Goal: Information Seeking & Learning: Learn about a topic

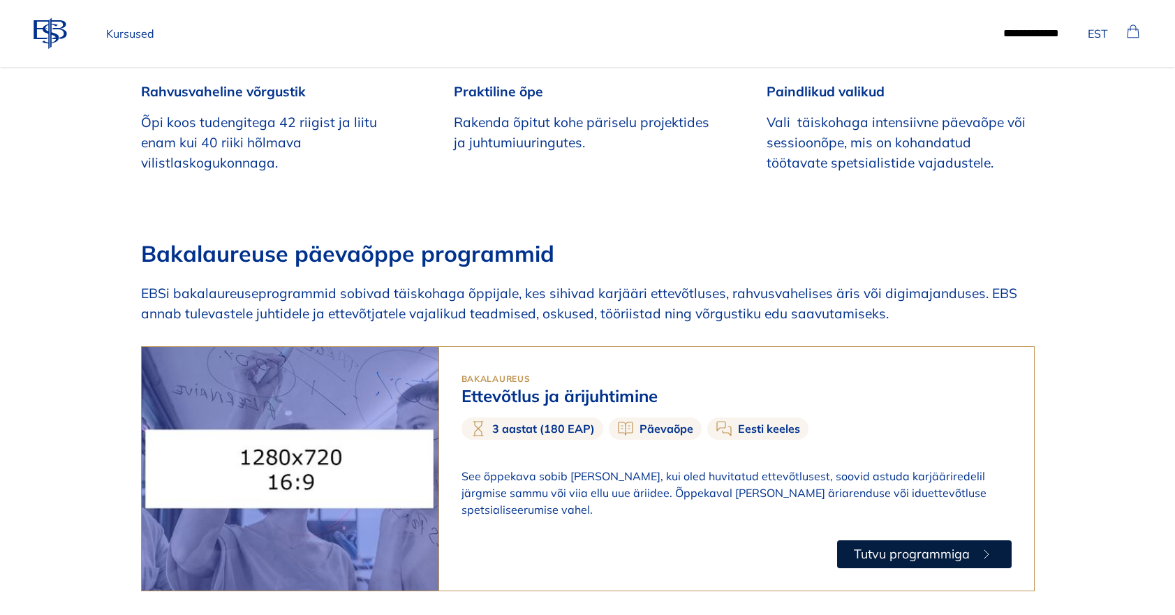
scroll to position [514, 0]
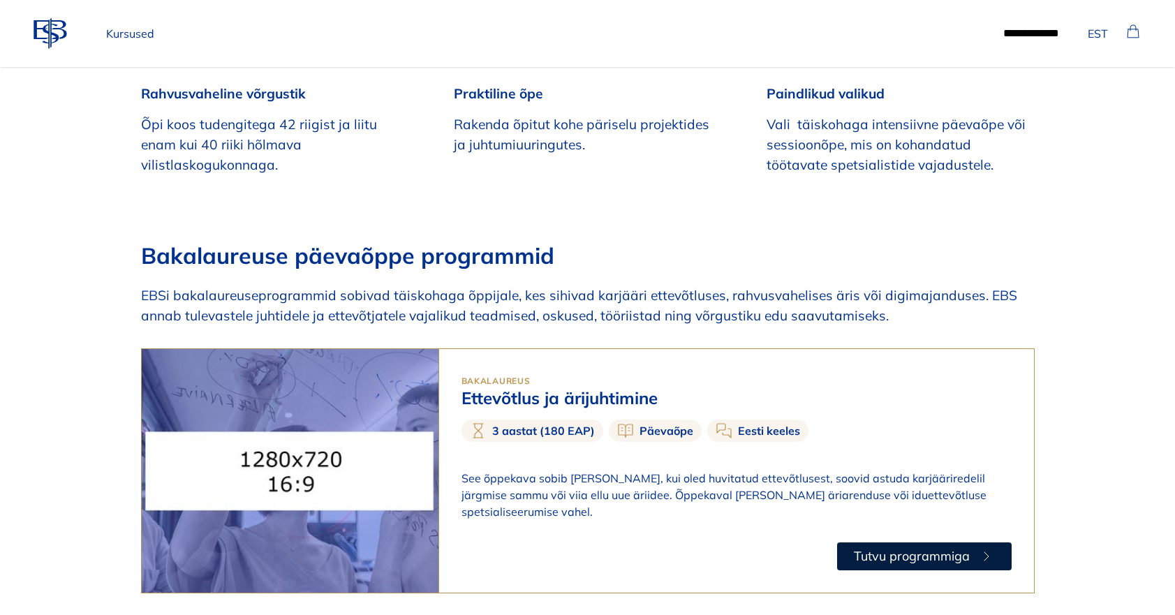
click at [345, 254] on h2 "Bakalaureuse päevaõppe programmid" at bounding box center [587, 255] width 893 height 27
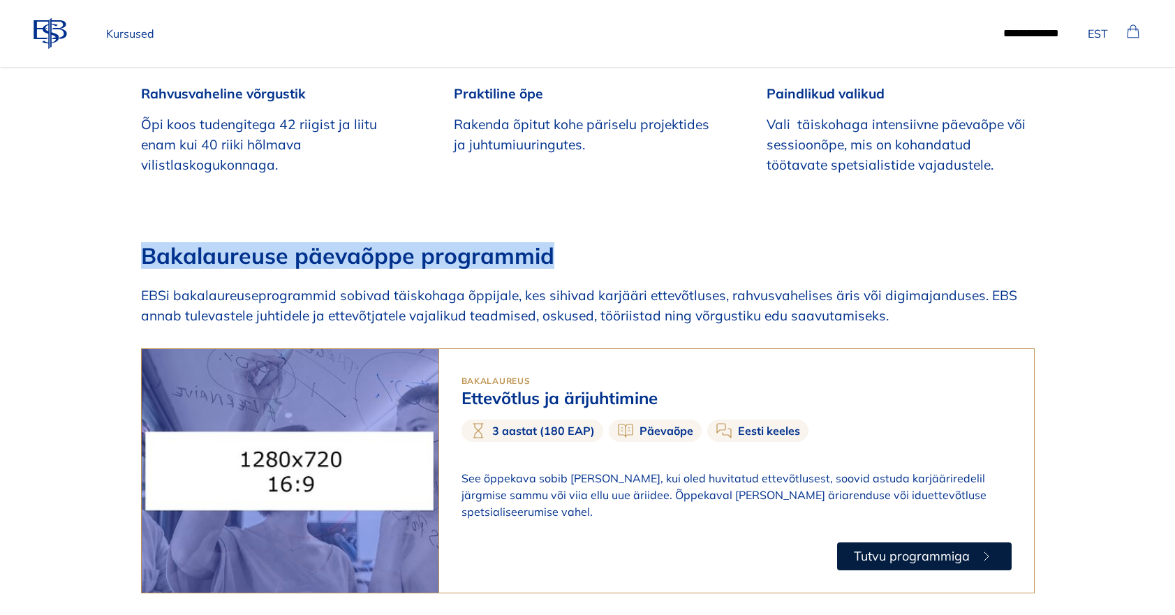
scroll to position [513, 0]
click at [345, 254] on h2 "Bakalaureuse päevaõppe programmid" at bounding box center [587, 256] width 893 height 27
click at [406, 312] on p "EBSi bakalaureuseprogrammid sobivad täiskohaga õppijale, kes sihivad karjääri e…" at bounding box center [587, 306] width 893 height 40
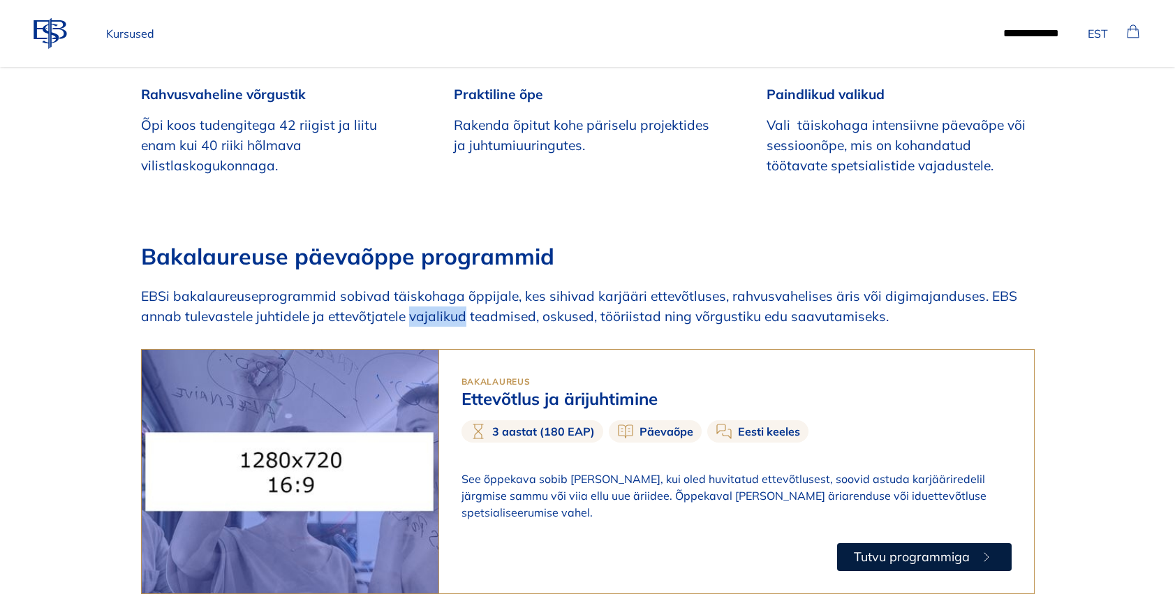
click at [406, 312] on p "EBSi bakalaureuseprogrammid sobivad täiskohaga õppijale, kes sihivad karjääri e…" at bounding box center [587, 306] width 893 height 40
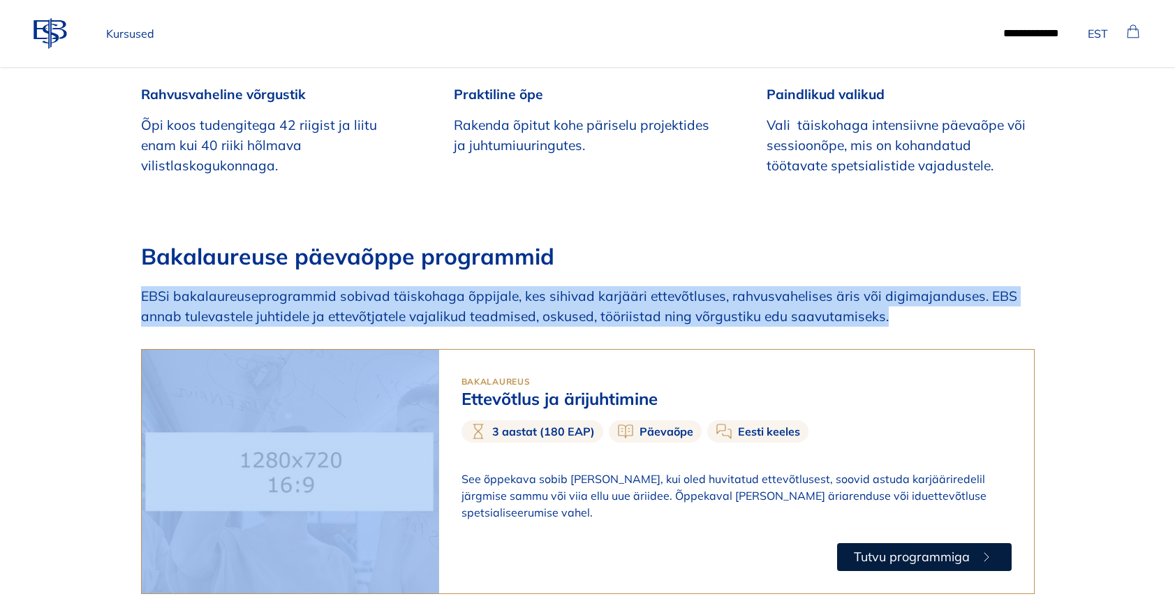
click at [406, 312] on p "EBSi bakalaureuseprogrammid sobivad täiskohaga õppijale, kes sihivad karjääri e…" at bounding box center [587, 306] width 893 height 40
click at [492, 380] on span "Bakalaureus" at bounding box center [495, 381] width 69 height 10
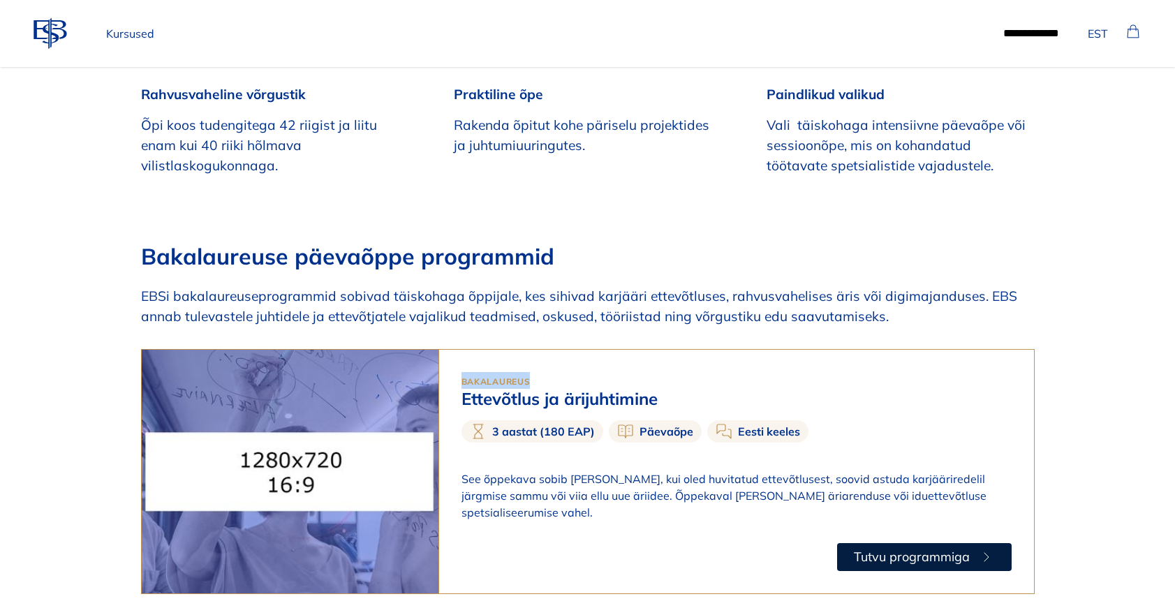
click at [492, 380] on span "Bakalaureus" at bounding box center [495, 381] width 69 height 10
click at [502, 397] on h3 "Ettevõtlus ja ärijuhtimine" at bounding box center [736, 399] width 550 height 20
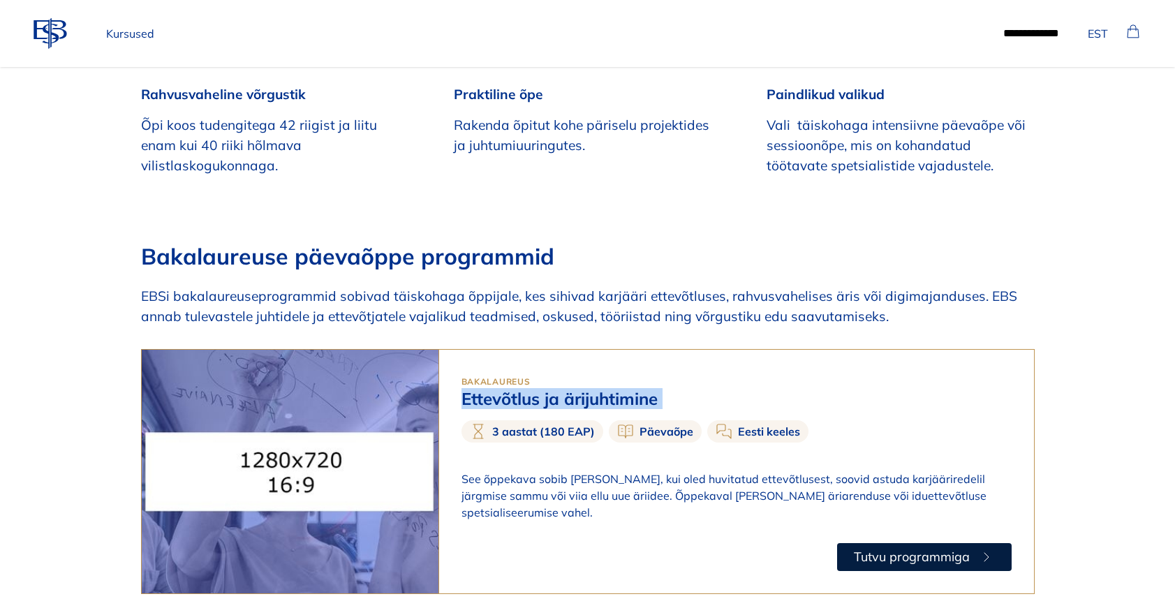
click at [536, 432] on p "3 aastat (180 EAP)" at bounding box center [543, 431] width 103 height 17
click at [623, 489] on p "See õppekava sobib Sulle, kui oled huvitatud ettevõtlusest, soovid astuda karjä…" at bounding box center [736, 495] width 550 height 50
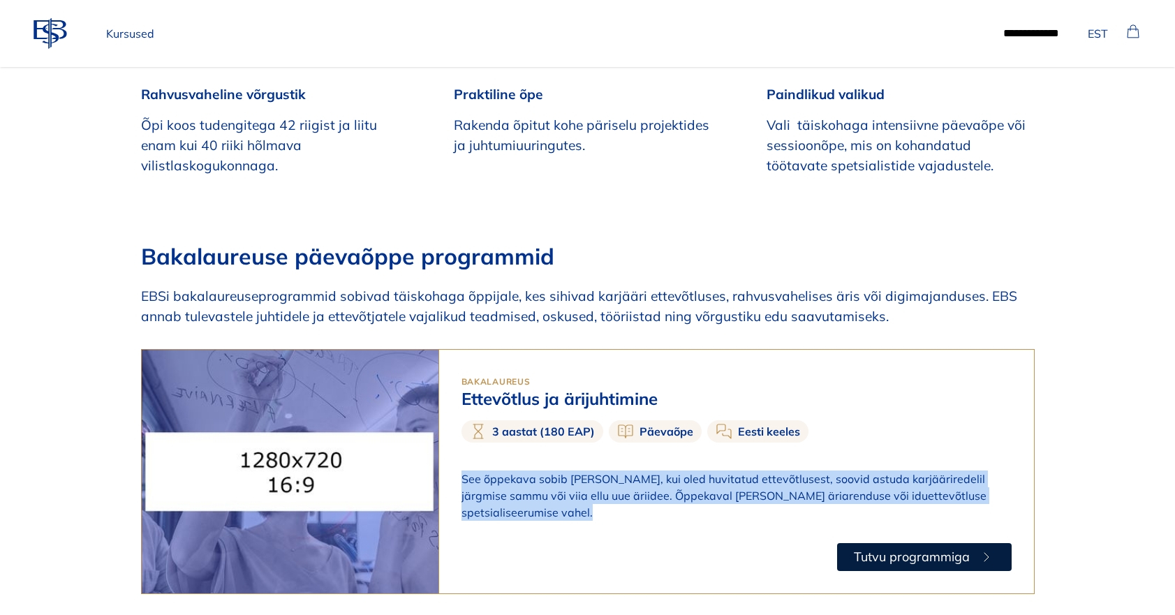
click at [623, 489] on p "See õppekava sobib Sulle, kui oled huvitatud ettevõtlusest, soovid astuda karjä…" at bounding box center [736, 495] width 550 height 50
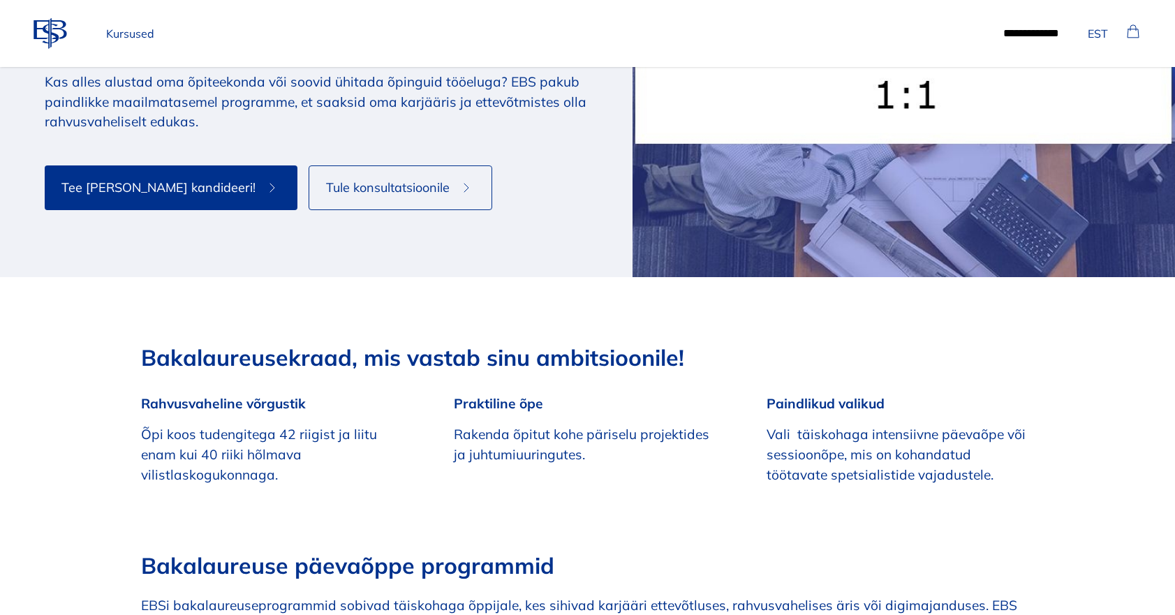
scroll to position [193, 0]
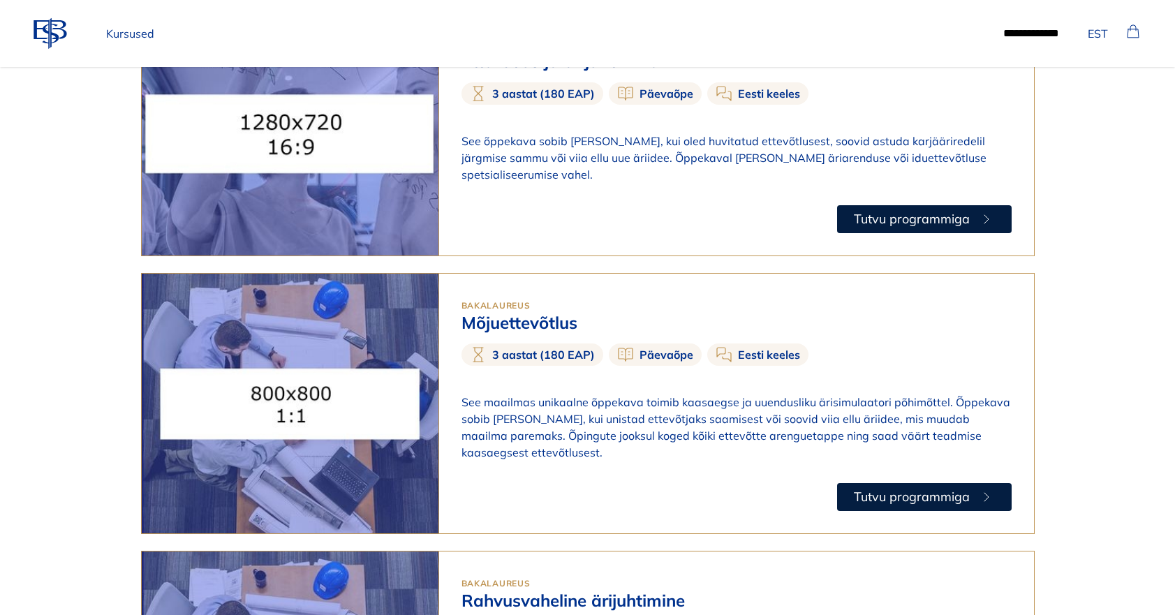
scroll to position [849, 0]
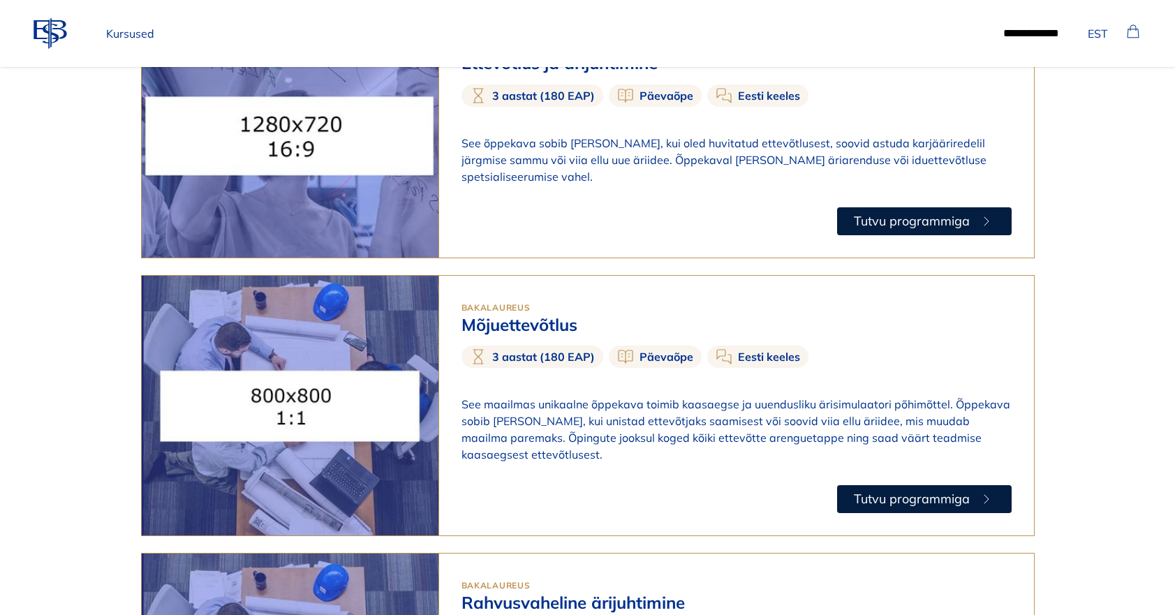
click at [503, 315] on h3 "Mõjuettevõtlus" at bounding box center [736, 325] width 550 height 20
copy h3 "Mõjuettevõtlus"
click at [500, 399] on p "See maailmas unikaalne õppekava toimib kaasaegse ja uuendusliku ärisimulaatori …" at bounding box center [736, 429] width 550 height 67
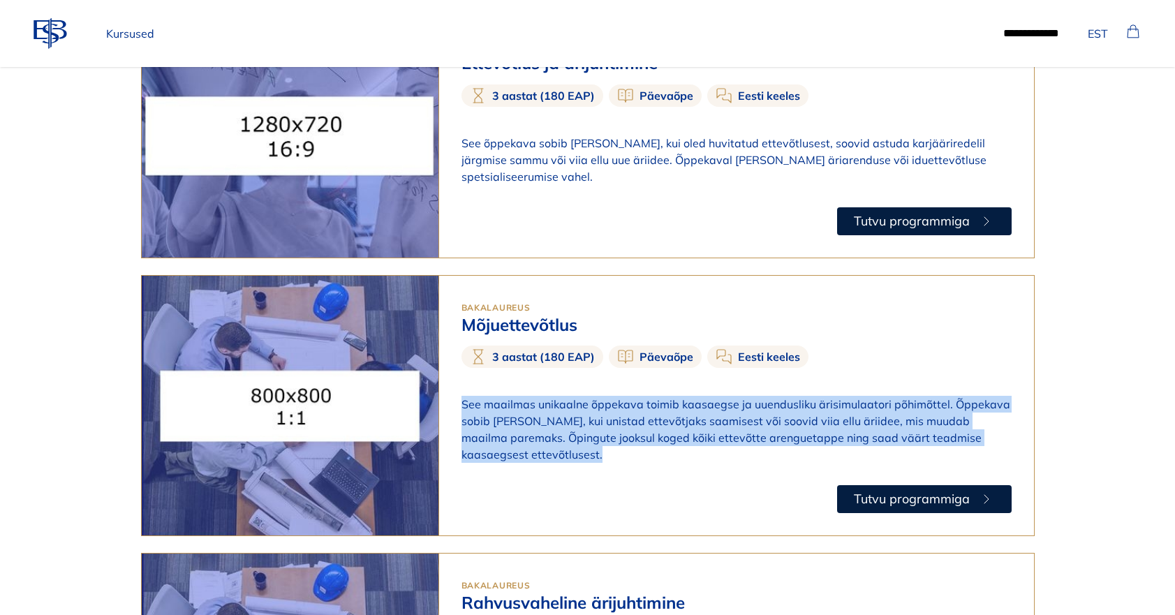
click at [500, 399] on p "See maailmas unikaalne õppekava toimib kaasaegse ja uuendusliku ärisimulaatori …" at bounding box center [736, 429] width 550 height 67
copy p "See maailmas unikaalne õppekava toimib kaasaegse ja uuendusliku ärisimulaatori …"
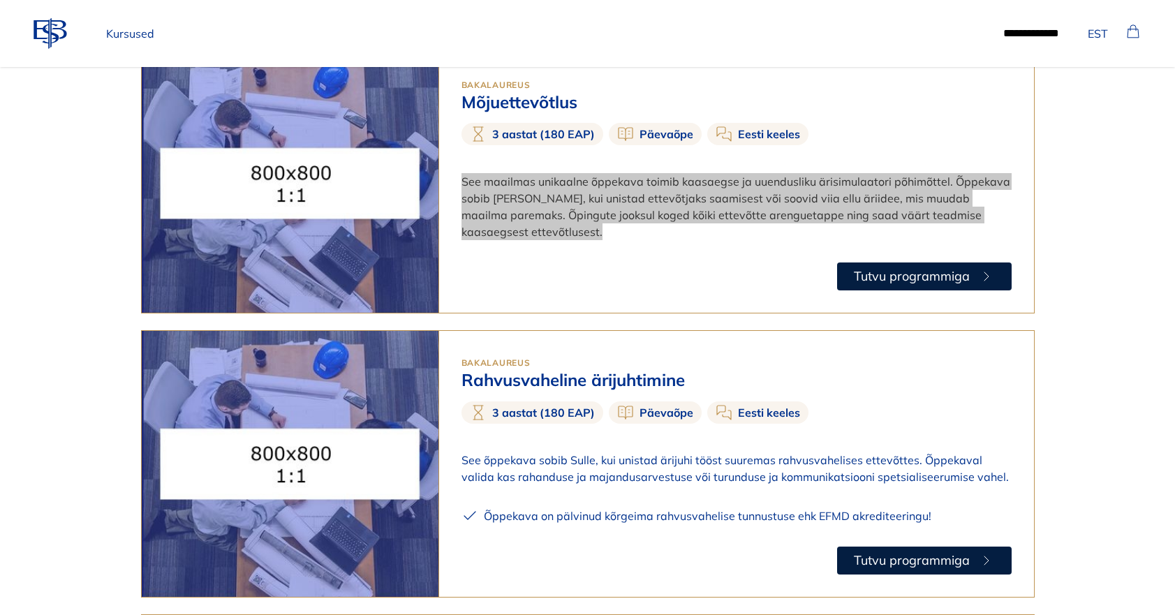
scroll to position [1073, 0]
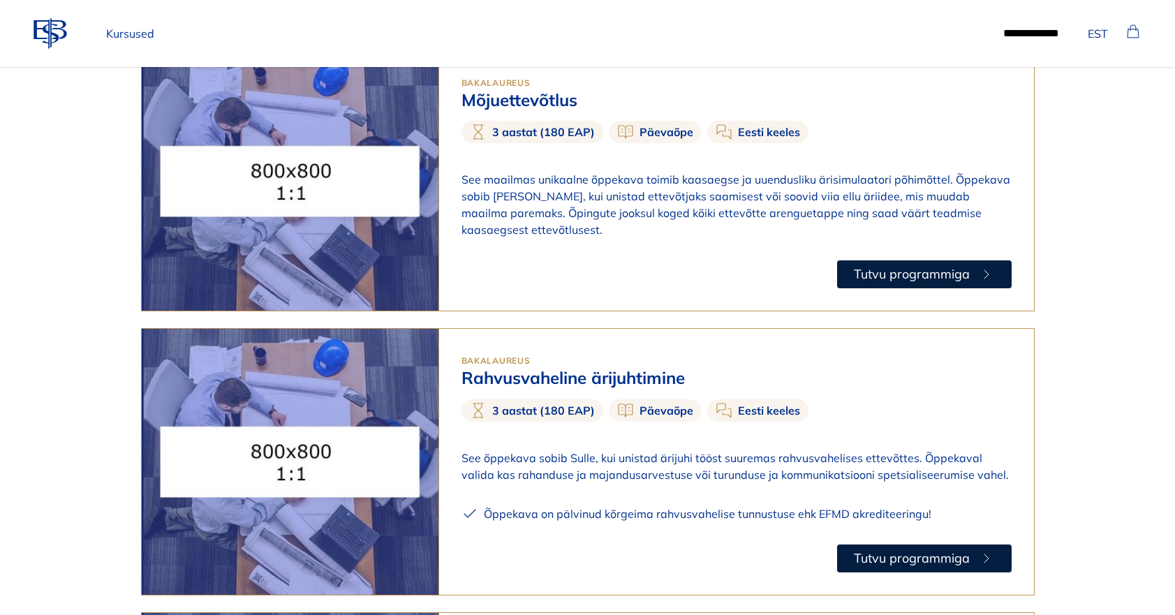
click at [534, 368] on h3 "Rahvusvaheline ärijuhtimine" at bounding box center [736, 378] width 550 height 20
copy div "Rahvusvaheline ärijuhtimine"
click at [597, 449] on p "See õppekava sobib Sulle, kui unistad ärijuhi tööst suuremas rahvusvahelises et…" at bounding box center [736, 466] width 550 height 34
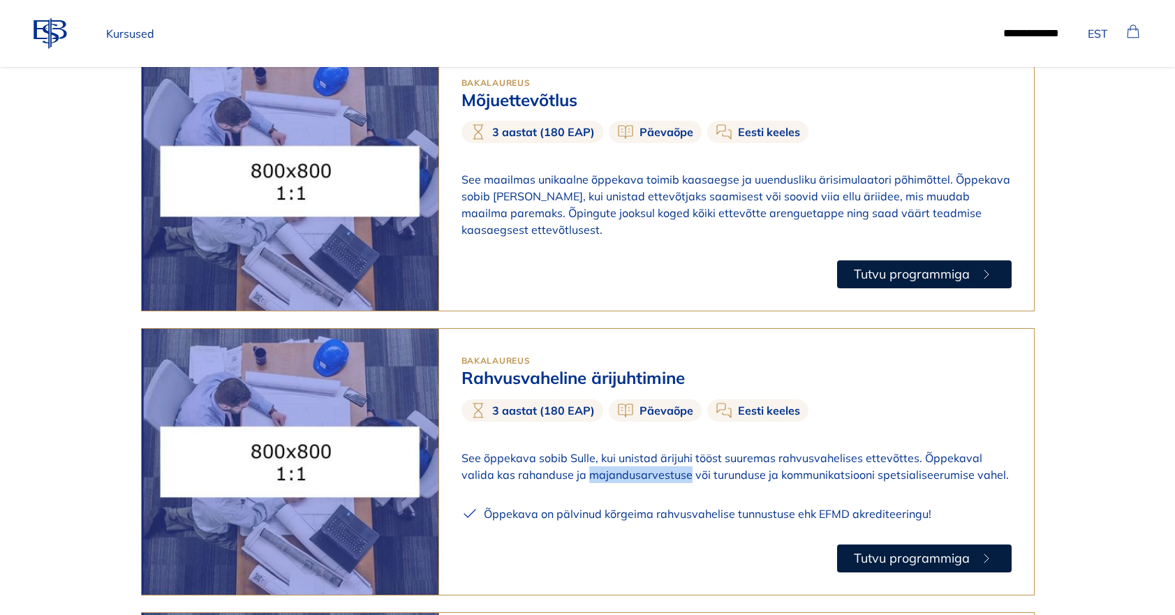
click at [597, 449] on p "See õppekava sobib Sulle, kui unistad ärijuhi tööst suuremas rahvusvahelises et…" at bounding box center [736, 466] width 550 height 34
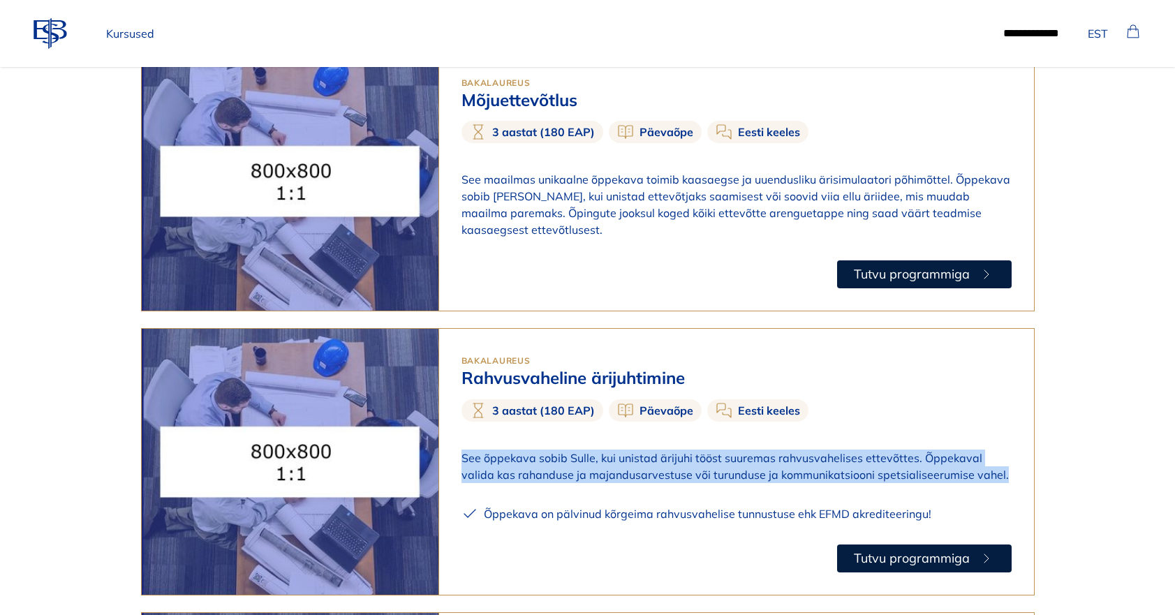
click at [597, 449] on p "See õppekava sobib Sulle, kui unistad ärijuhi tööst suuremas rahvusvahelises et…" at bounding box center [736, 466] width 550 height 34
copy div "See õppekava sobib Sulle, kui unistad ärijuhi tööst suuremas rahvusvahelises et…"
click at [623, 505] on p "Õppekava on pälvinud kõrgeima rahvusvahelise tunnustuse ehk EFMD akrediteeringu!" at bounding box center [707, 513] width 447 height 17
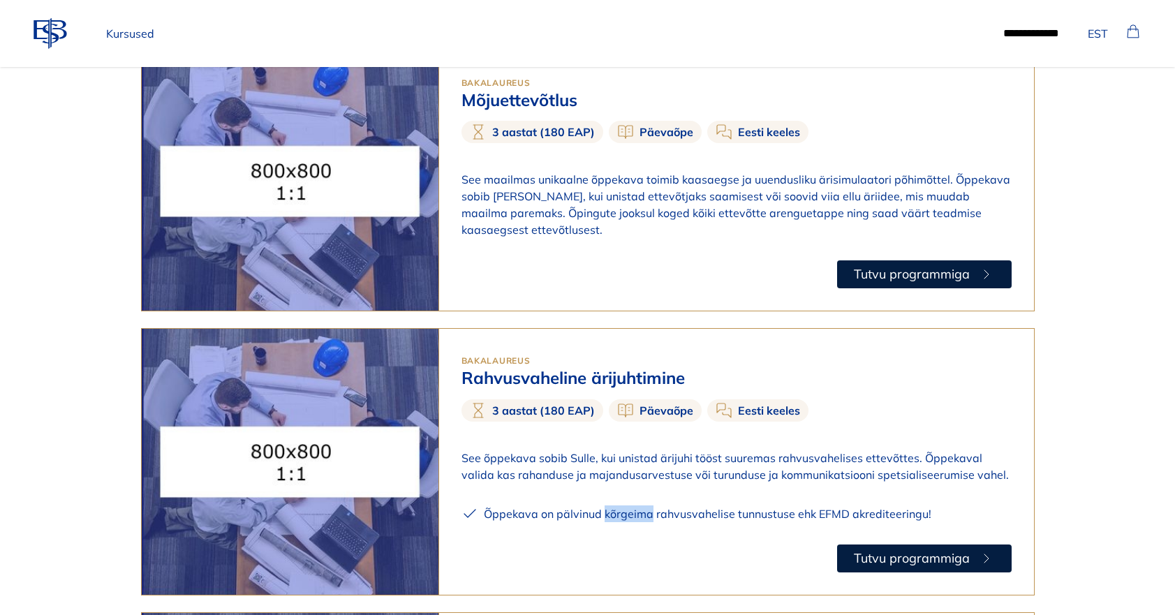
click at [623, 505] on p "Õppekava on pälvinud kõrgeima rahvusvahelise tunnustuse ehk EFMD akrediteeringu!" at bounding box center [707, 513] width 447 height 17
copy p "Õppekava on pälvinud kõrgeima rahvusvahelise tunnustuse ehk EFMD akrediteeringu!"
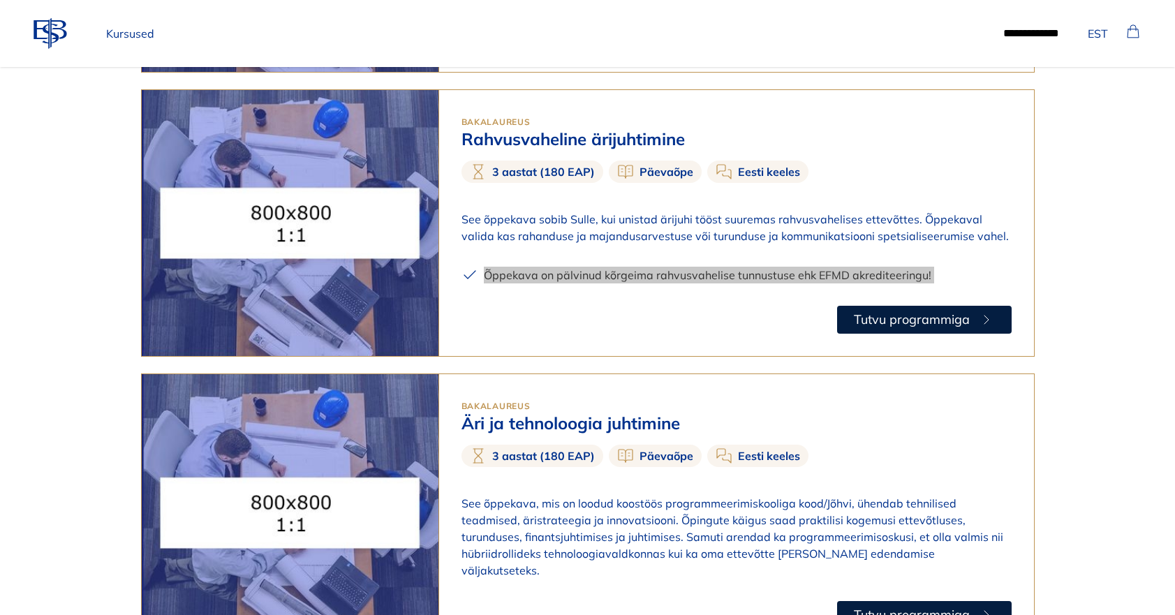
scroll to position [1315, 0]
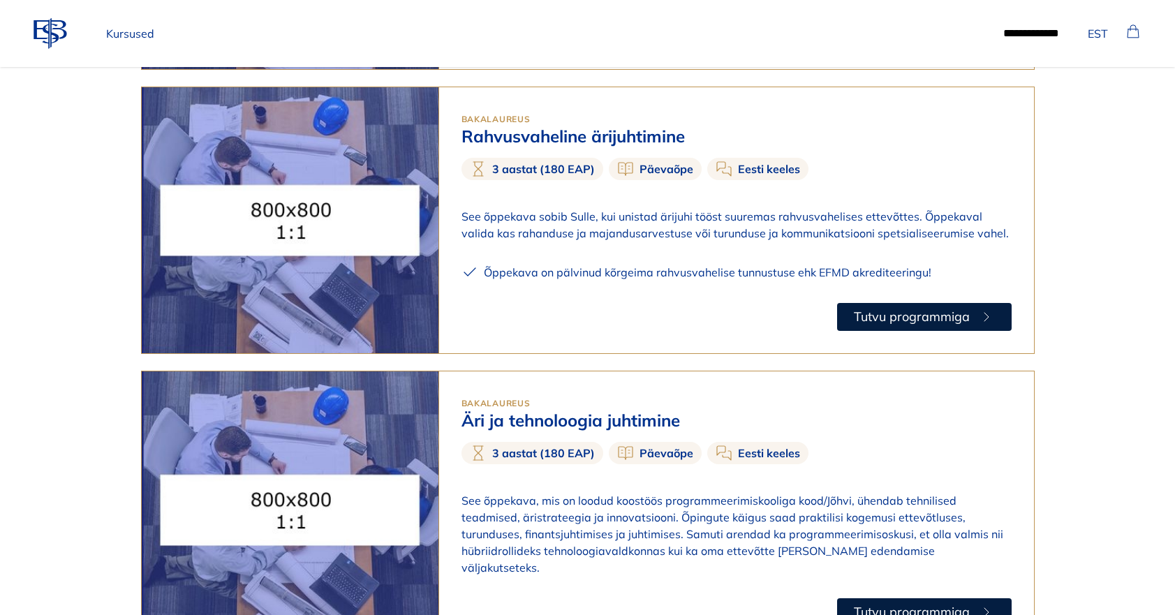
click at [485, 398] on span "Bakalaureus" at bounding box center [495, 403] width 69 height 10
copy span "Bakalaureus"
click at [577, 410] on h3 "Äri ja tehnoloogia juhtimine" at bounding box center [736, 420] width 550 height 20
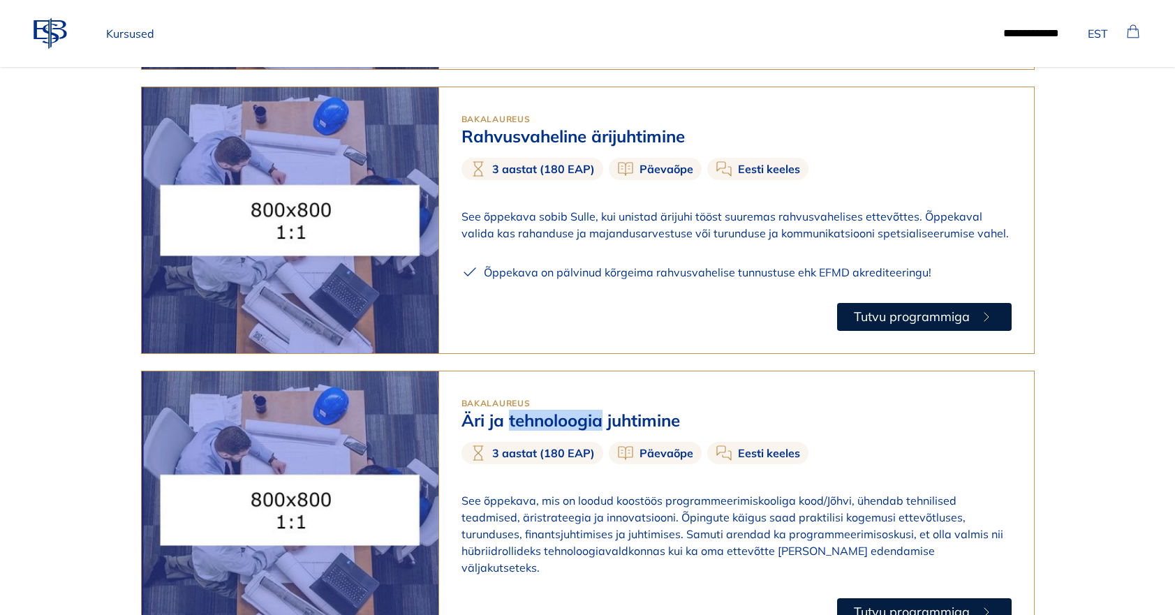
click at [577, 410] on h3 "Äri ja tehnoloogia juhtimine" at bounding box center [736, 420] width 550 height 20
copy div "Äri ja tehnoloogia juhtimine"
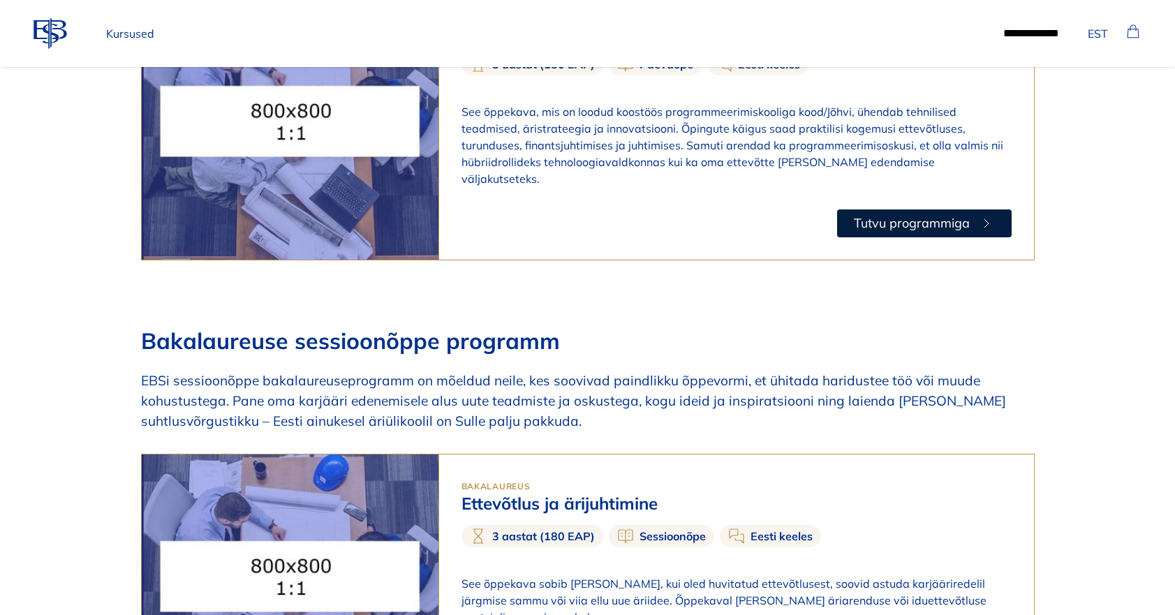
scroll to position [1707, 0]
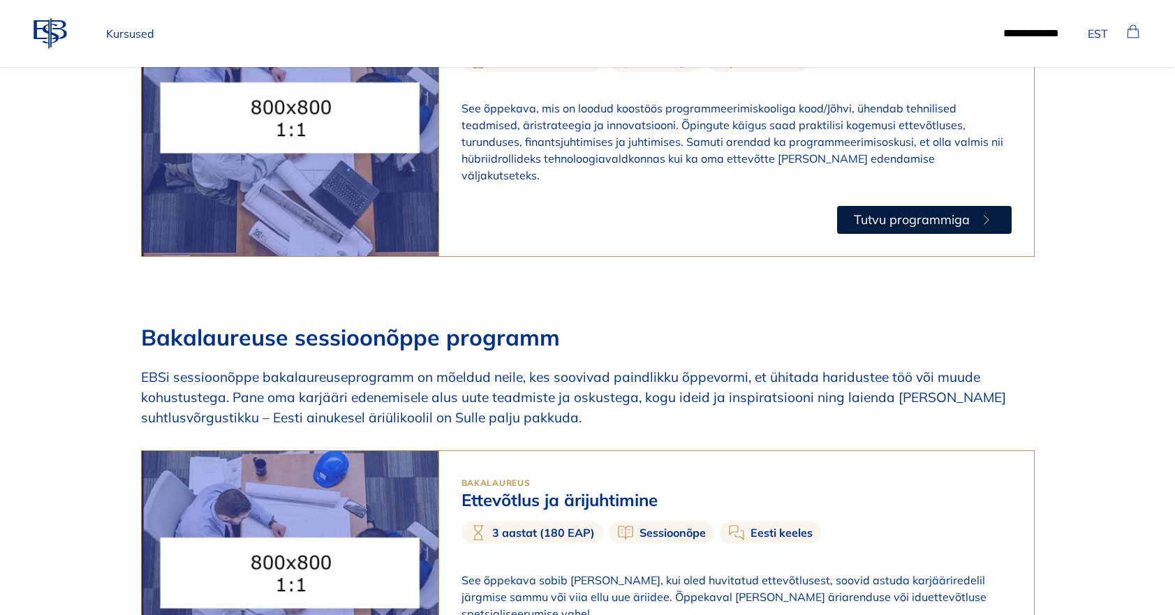
click at [287, 324] on h2 "Bakalaureuse sessioonõppe programm" at bounding box center [587, 337] width 893 height 27
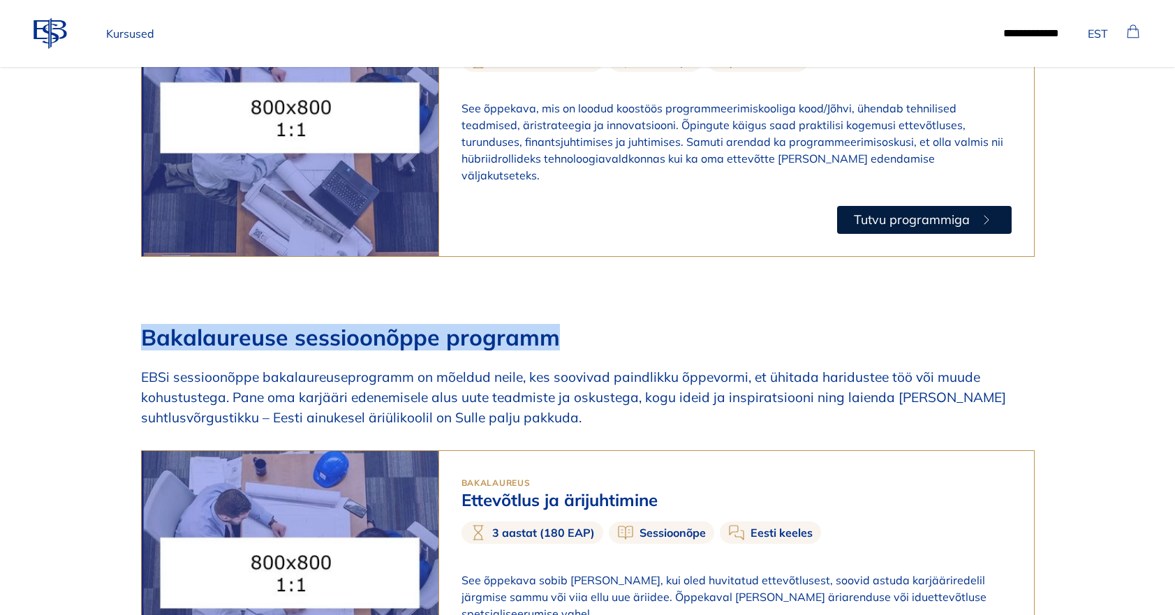
click at [287, 324] on h2 "Bakalaureuse sessioonõppe programm" at bounding box center [587, 337] width 893 height 27
copy h2 "Bakalaureuse sessioonõppe programm"
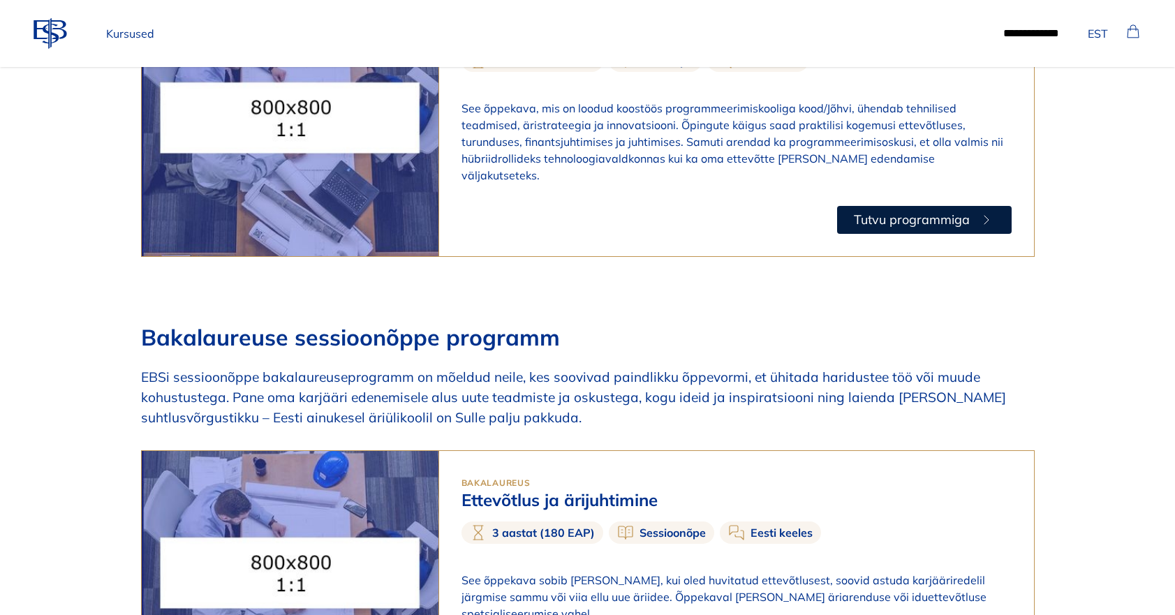
click at [329, 367] on p "EBSi sessioonõppe bakalaureuseprogramm on mõeldud neile, kes soovivad paindlikk…" at bounding box center [587, 397] width 893 height 60
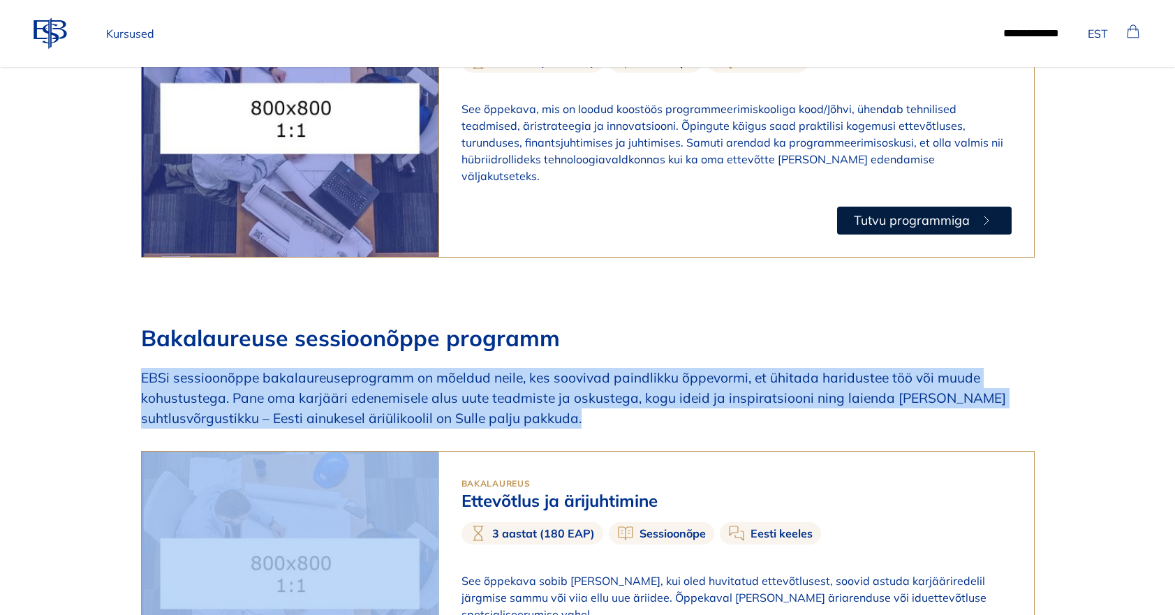
click at [329, 368] on p "EBSi sessioonõppe bakalaureuseprogramm on mõeldud neile, kes soovivad paindlikk…" at bounding box center [587, 398] width 893 height 60
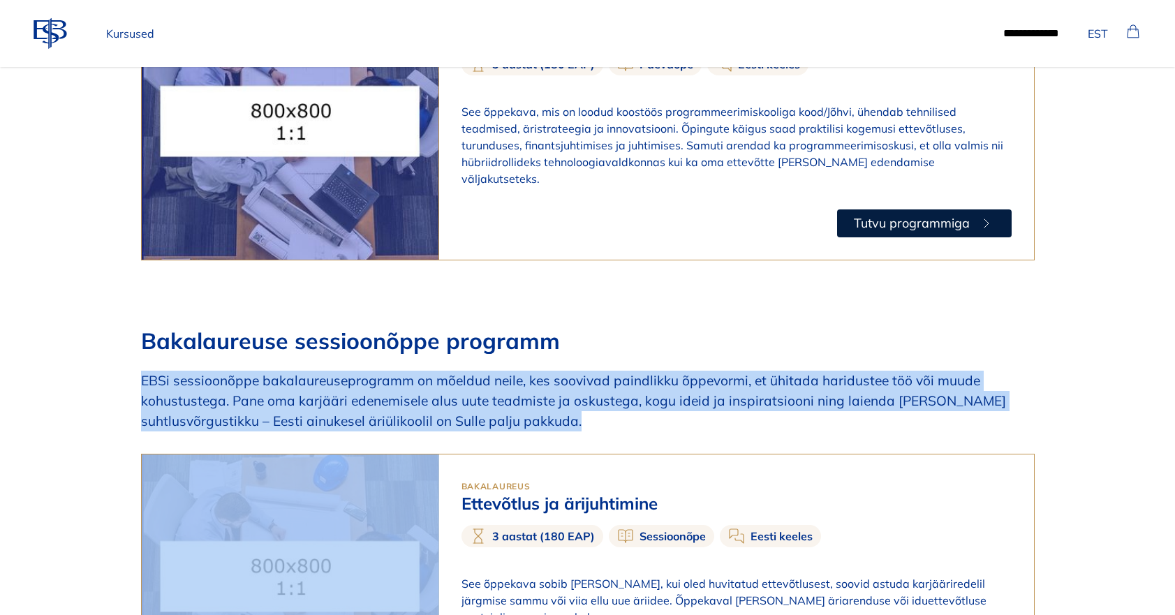
copy p "EBSi sessioonõppe bakalaureuseprogramm on mõeldud neile, kes soovivad paindlikk…"
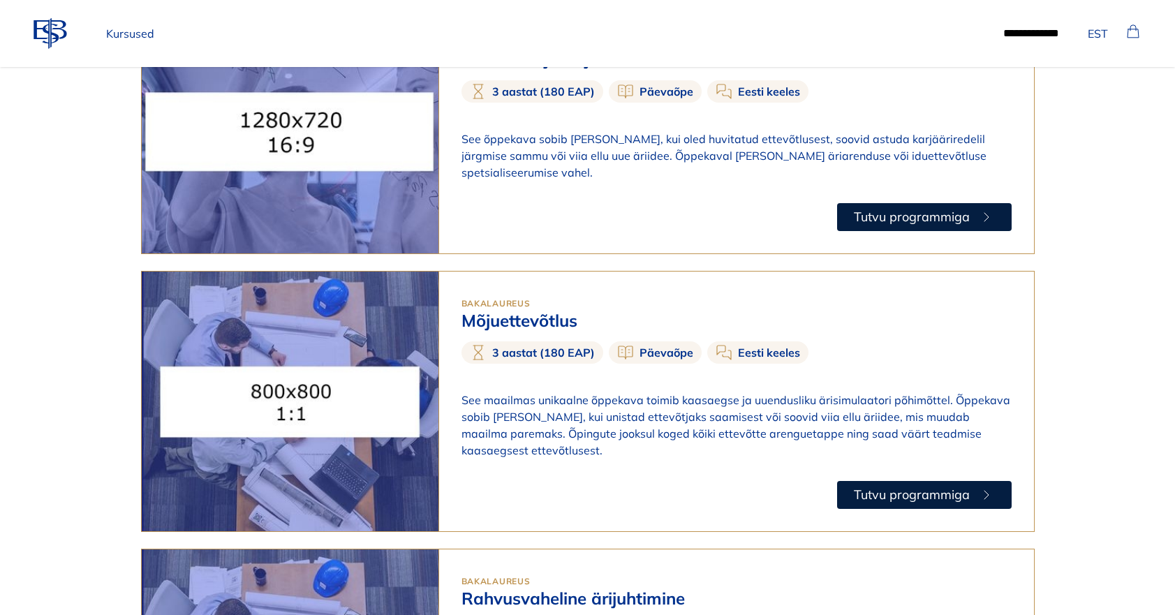
scroll to position [0, 0]
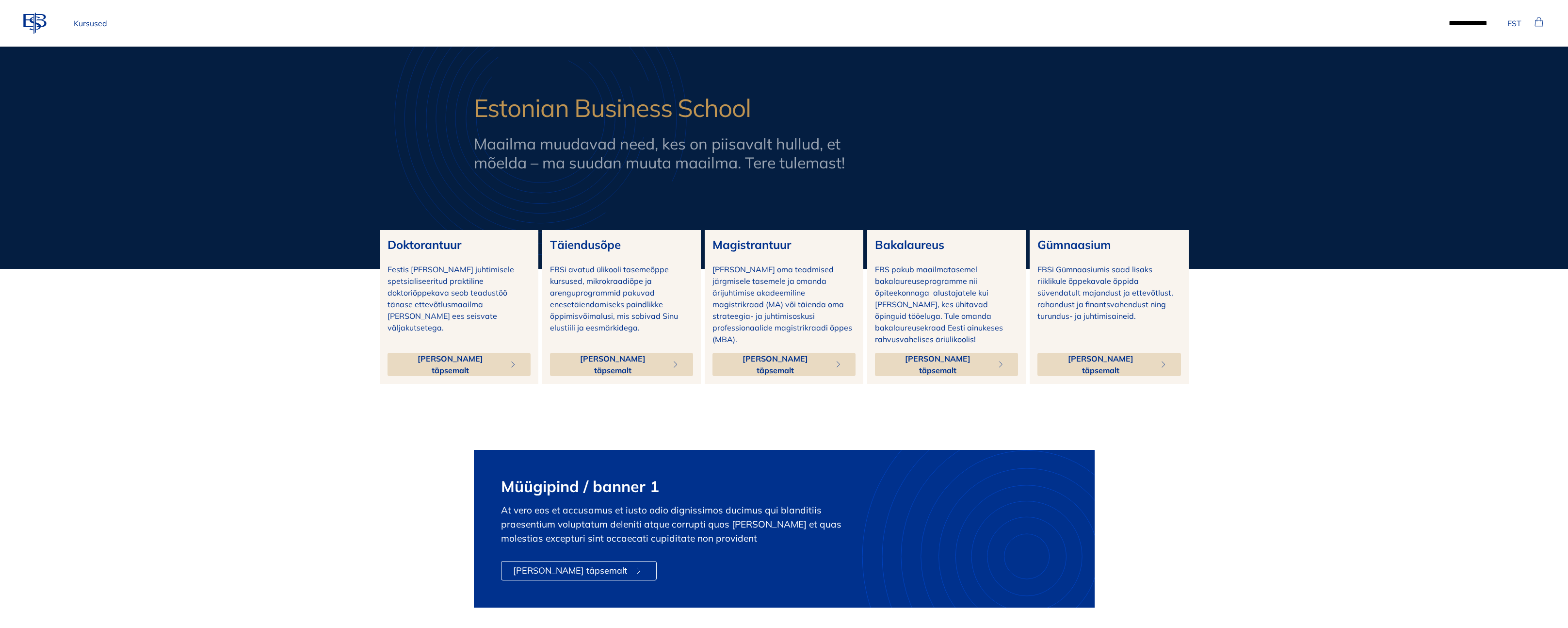
click at [90, 26] on link "Kursused" at bounding box center [90, 24] width 41 height 19
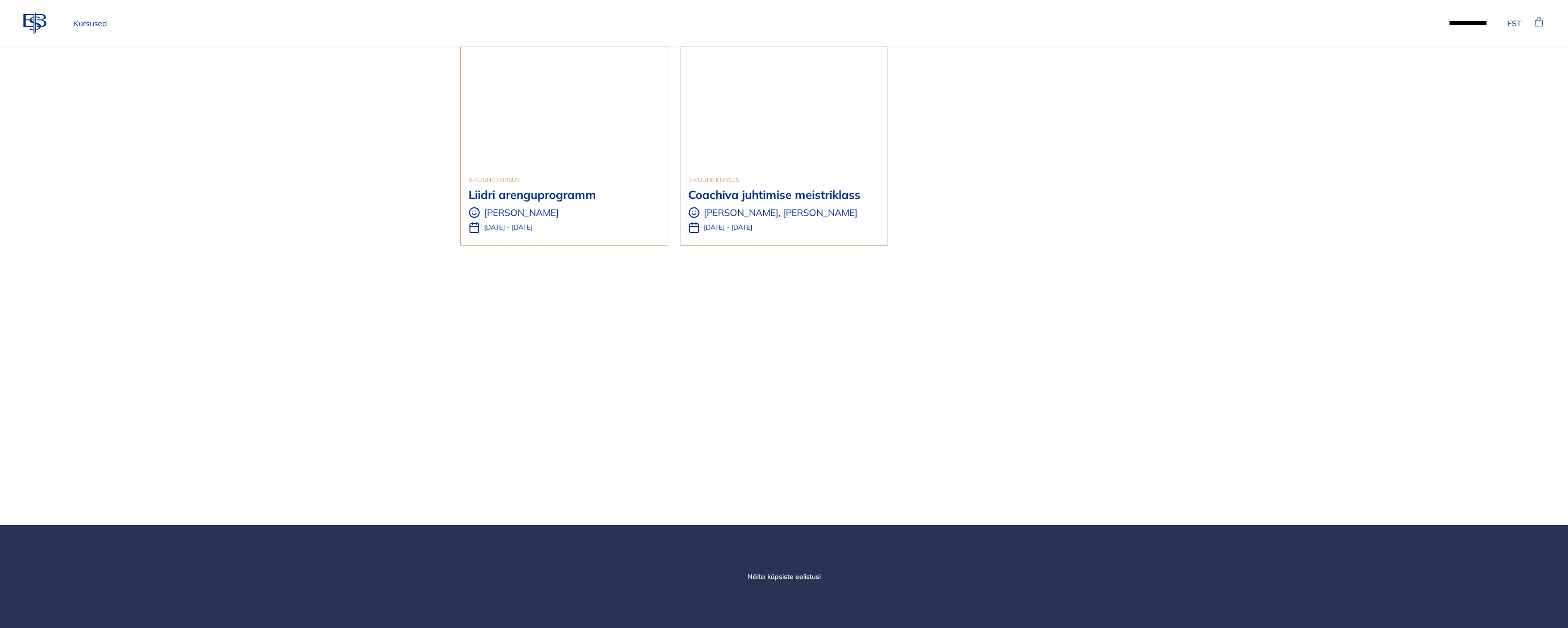
click at [33, 22] on icon at bounding box center [35, 23] width 23 height 22
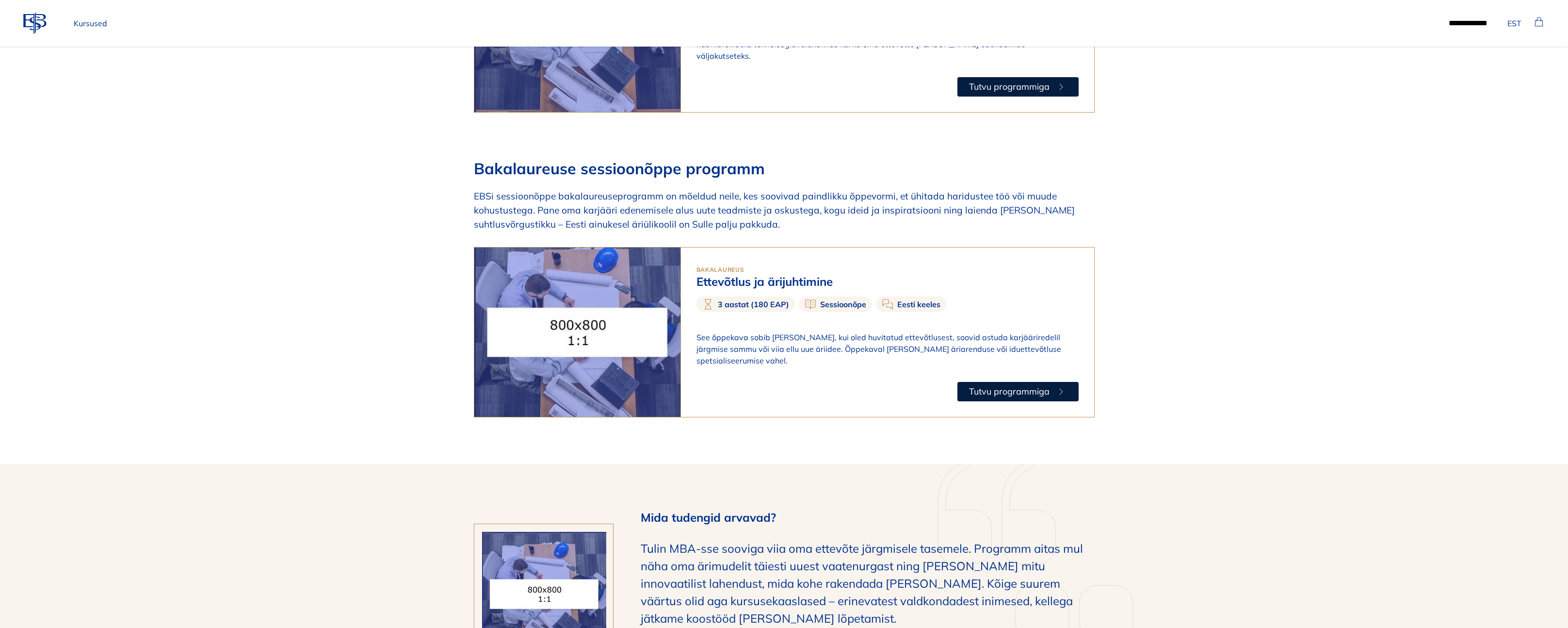
scroll to position [1248, 0]
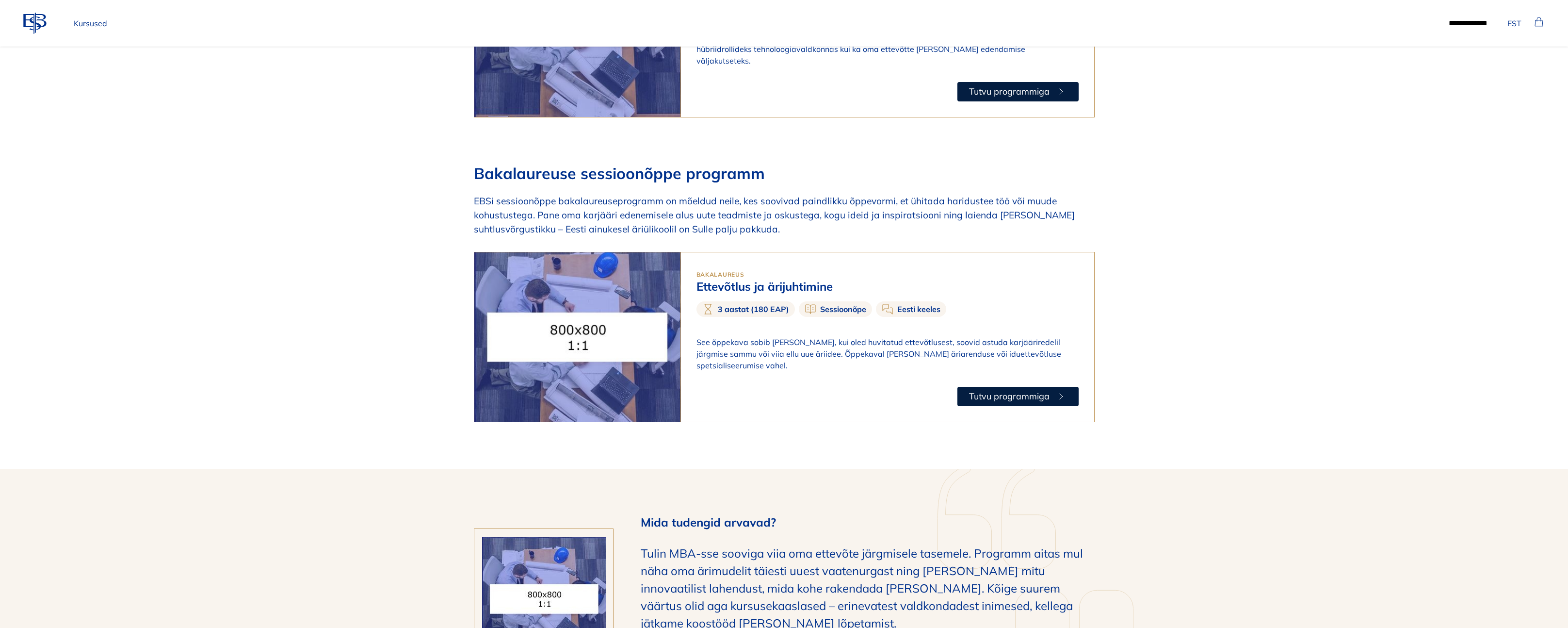
click at [725, 280] on h3 "Ettevõtlus ja ärijuhtimine" at bounding box center [888, 287] width 382 height 14
copy div "Ettevõtlus ja ärijuhtimine"
click at [742, 337] on p "See õppekava sobib Sulle, kui oled huvitatud ettevõtlusest, soovid astuda karjä…" at bounding box center [888, 354] width 382 height 35
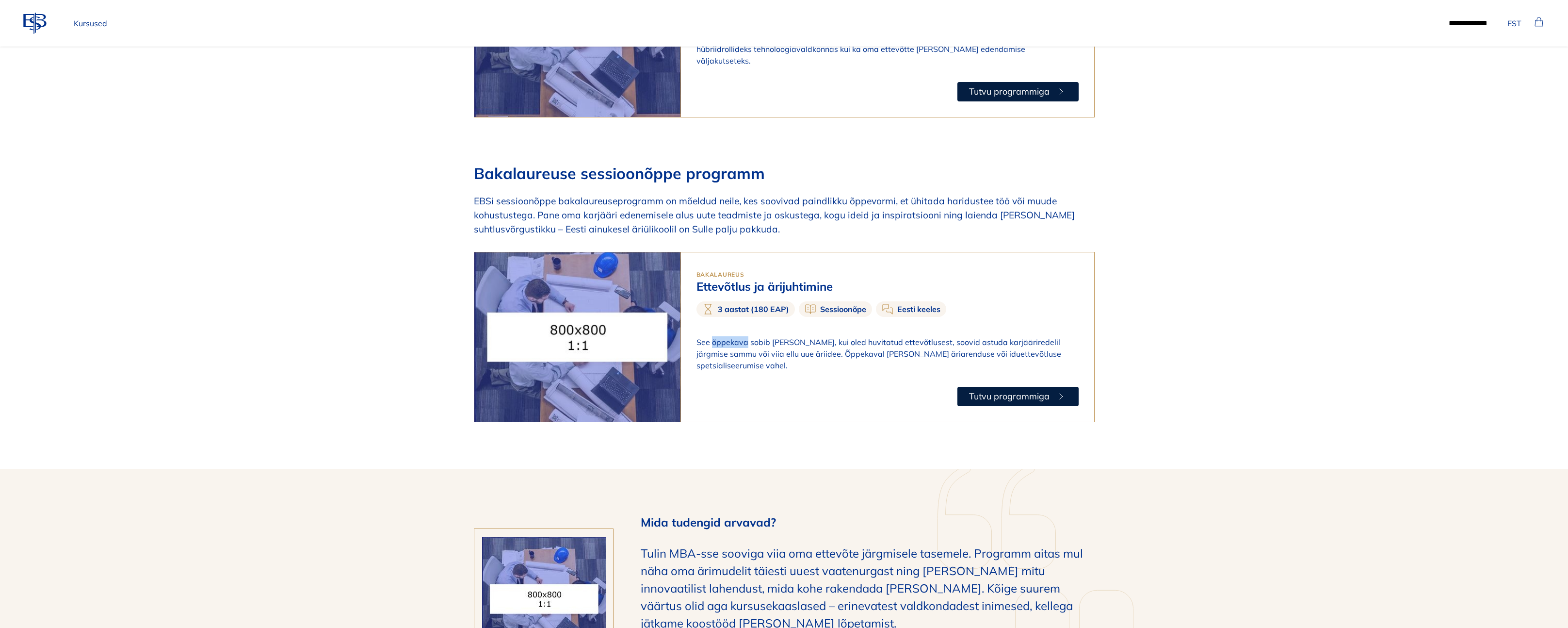
click at [742, 337] on p "See õppekava sobib Sulle, kui oled huvitatud ettevõtlusest, soovid astuda karjä…" at bounding box center [888, 354] width 382 height 35
copy p "See õppekava sobib Sulle, kui oled huvitatud ettevõtlusest, soovid astuda karjä…"
click at [772, 280] on h3 "Ettevõtlus ja ärijuhtimine" at bounding box center [888, 287] width 382 height 14
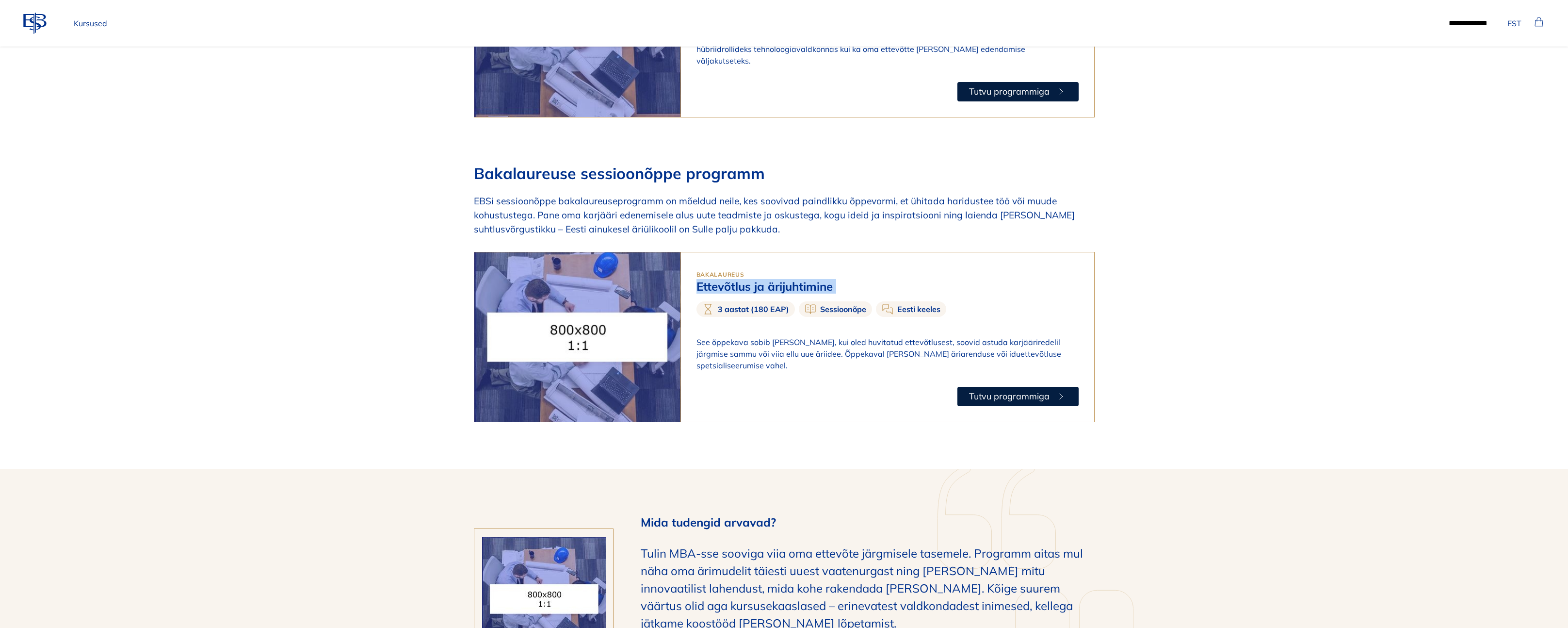
click at [772, 280] on h3 "Ettevõtlus ja ärijuhtimine" at bounding box center [888, 287] width 382 height 14
copy div "Ettevõtlus ja ärijuhtimine"
